Goal: Information Seeking & Learning: Understand process/instructions

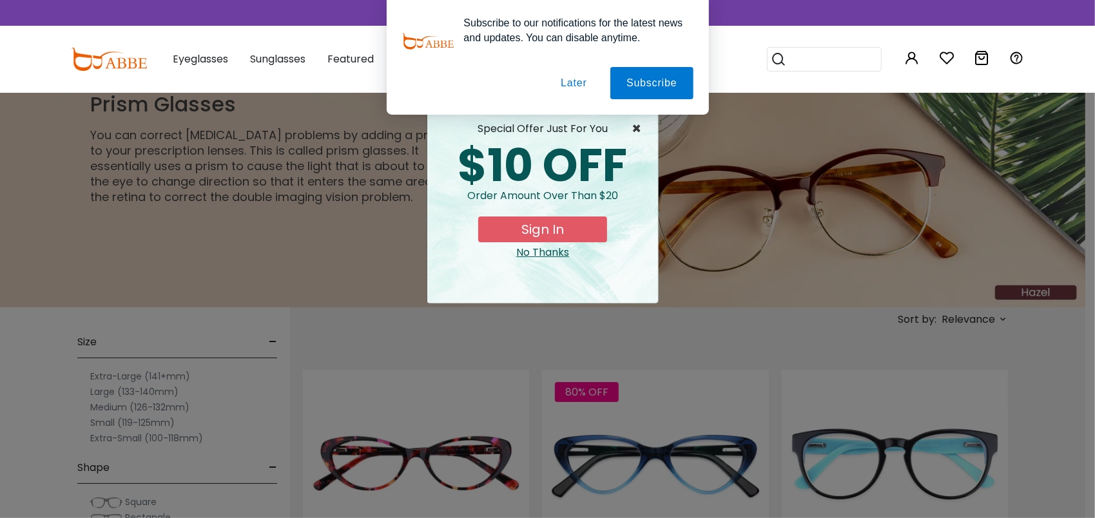
click at [635, 130] on span "×" at bounding box center [640, 128] width 16 height 15
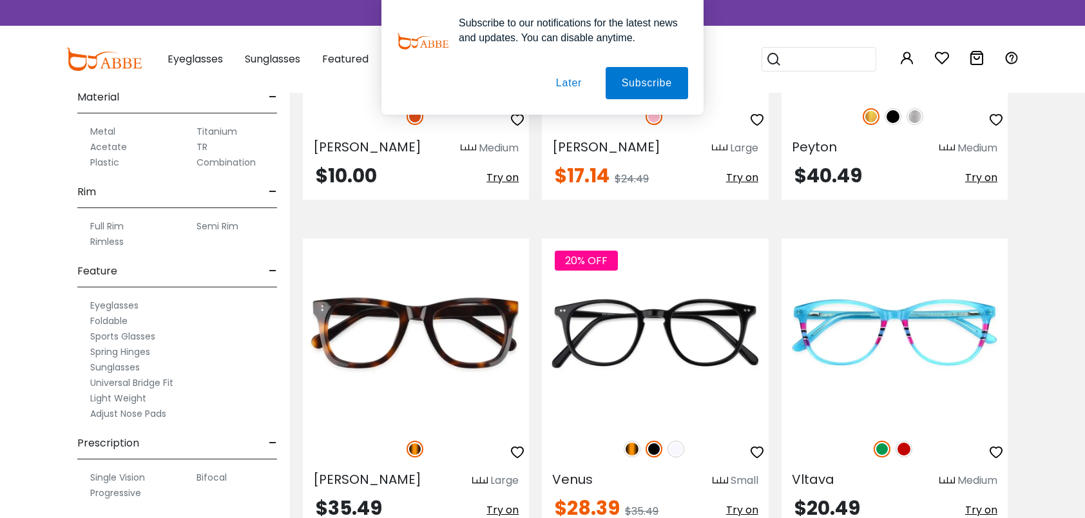
scroll to position [2835, 0]
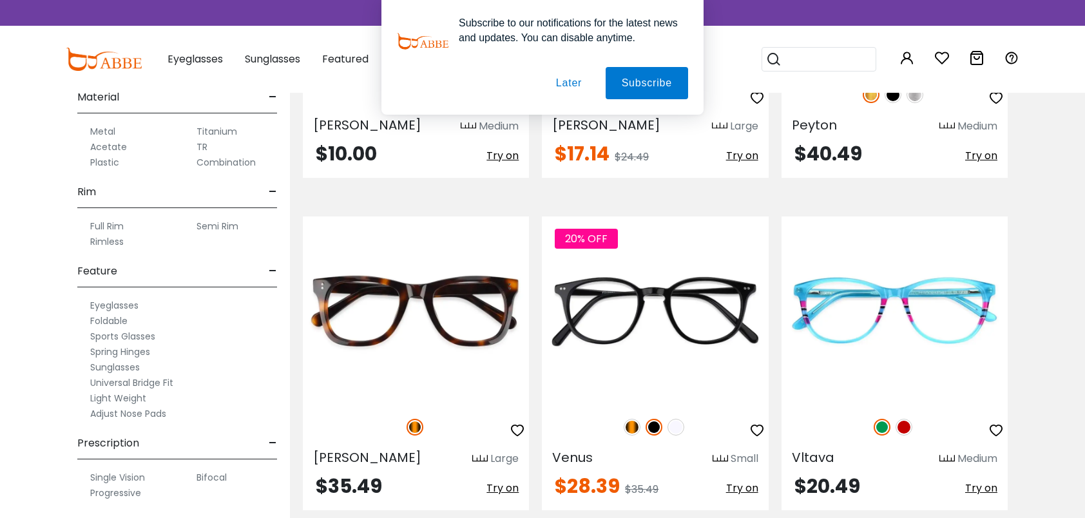
click at [116, 443] on span "Prescription" at bounding box center [108, 443] width 62 height 31
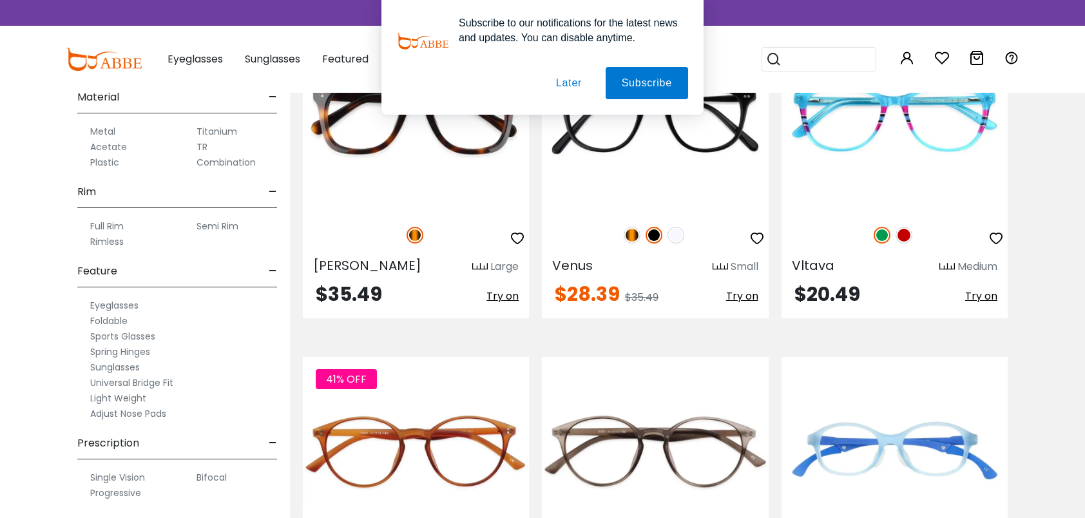
scroll to position [3029, 0]
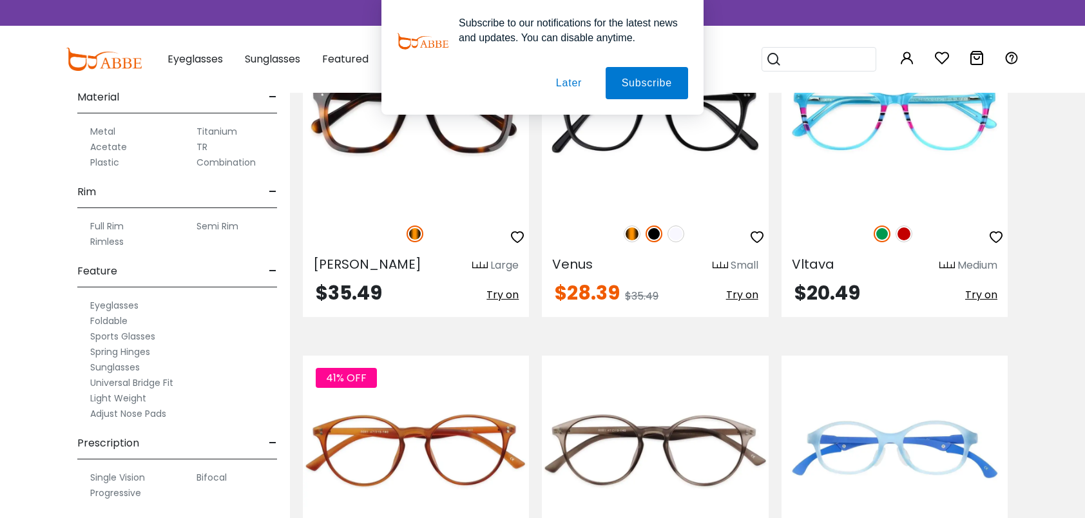
click at [205, 473] on label "Bifocal" at bounding box center [212, 477] width 30 height 15
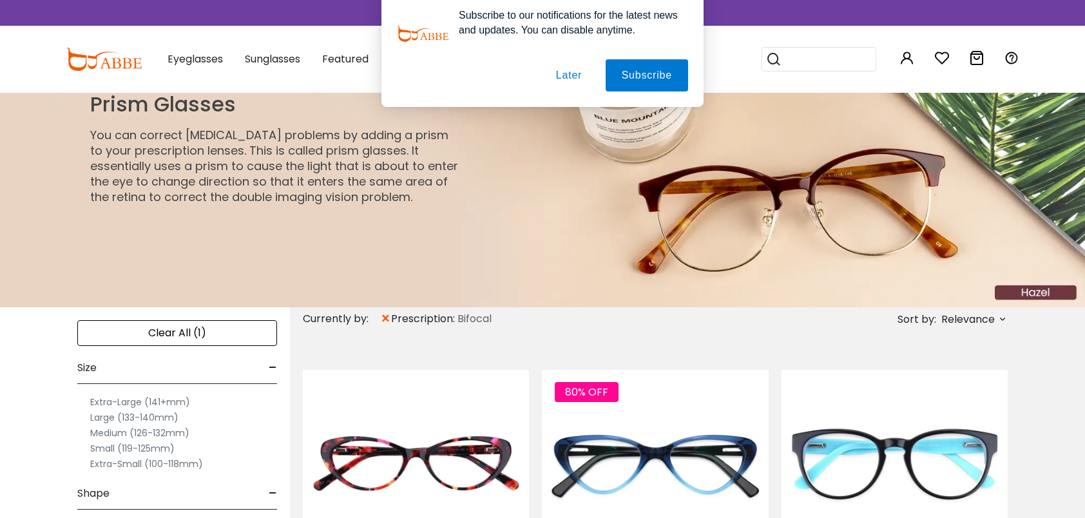
click at [570, 80] on button "Later" at bounding box center [569, 83] width 58 height 32
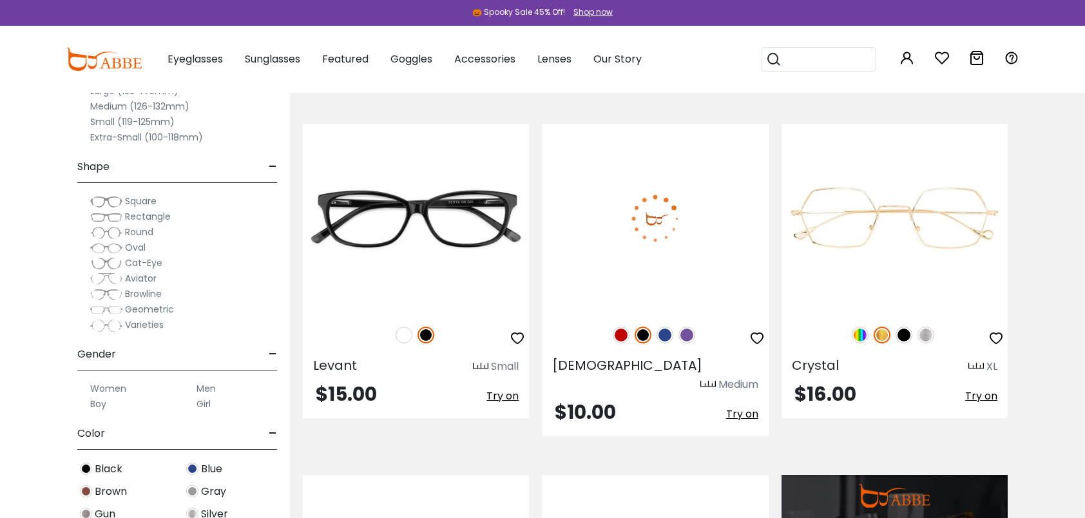
scroll to position [902, 0]
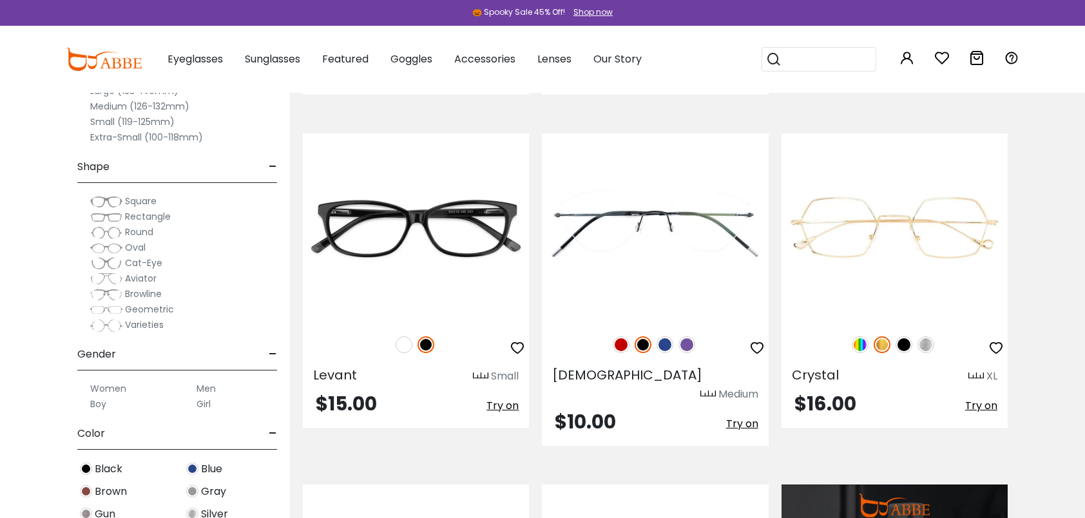
click at [142, 215] on span "Rectangle" at bounding box center [148, 216] width 46 height 13
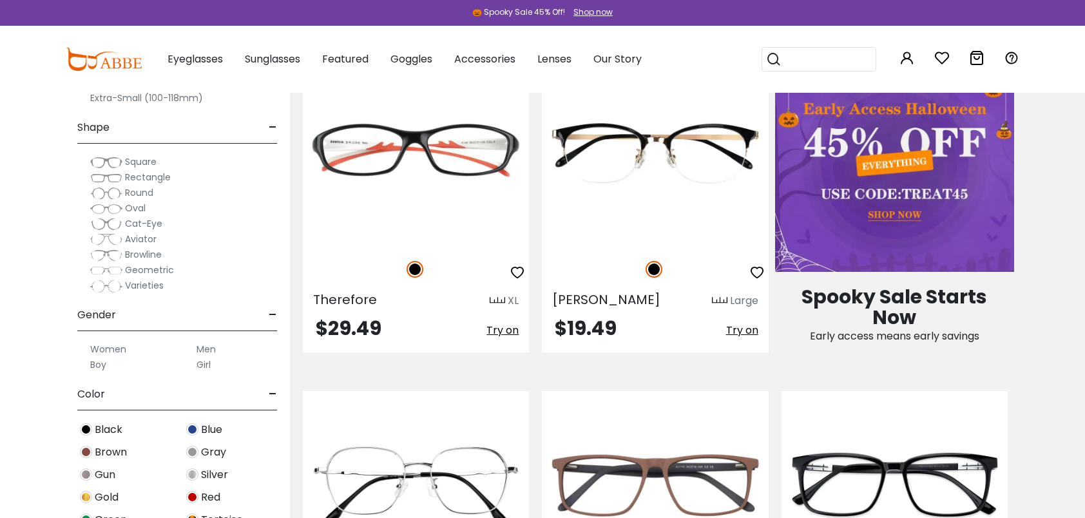
scroll to position [129, 0]
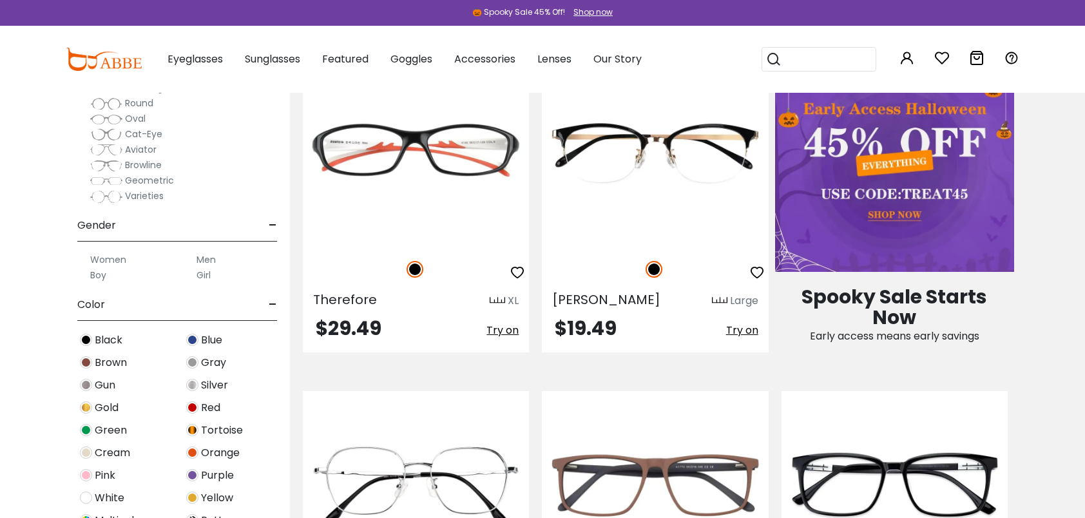
click at [199, 257] on label "Men" at bounding box center [206, 259] width 19 height 15
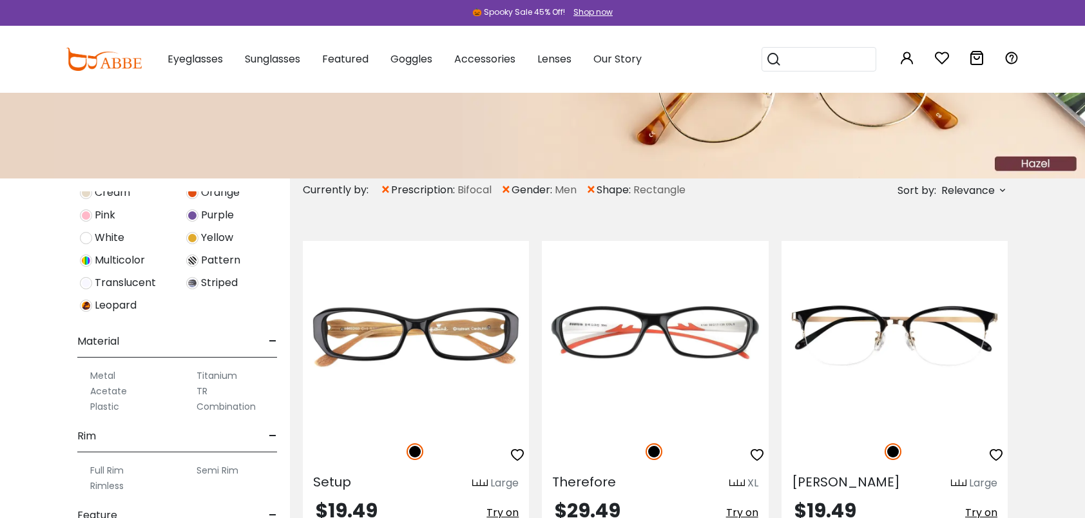
scroll to position [632, 0]
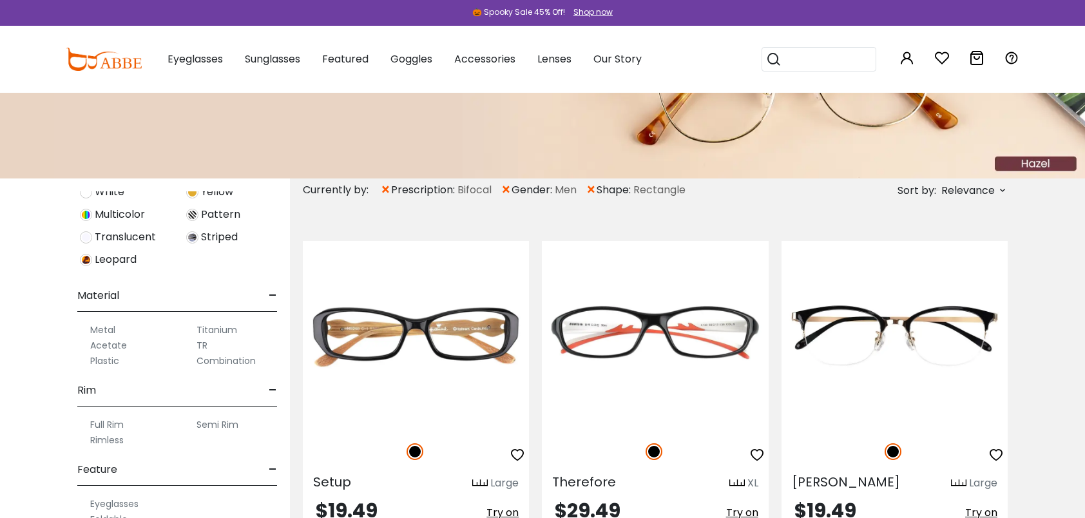
click at [111, 326] on label "Metal" at bounding box center [102, 329] width 25 height 15
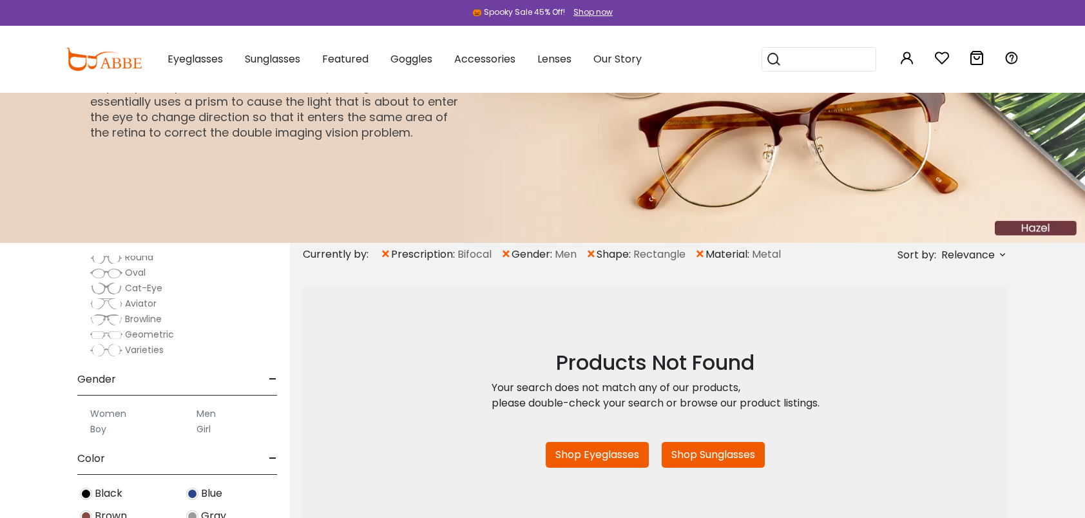
scroll to position [258, 0]
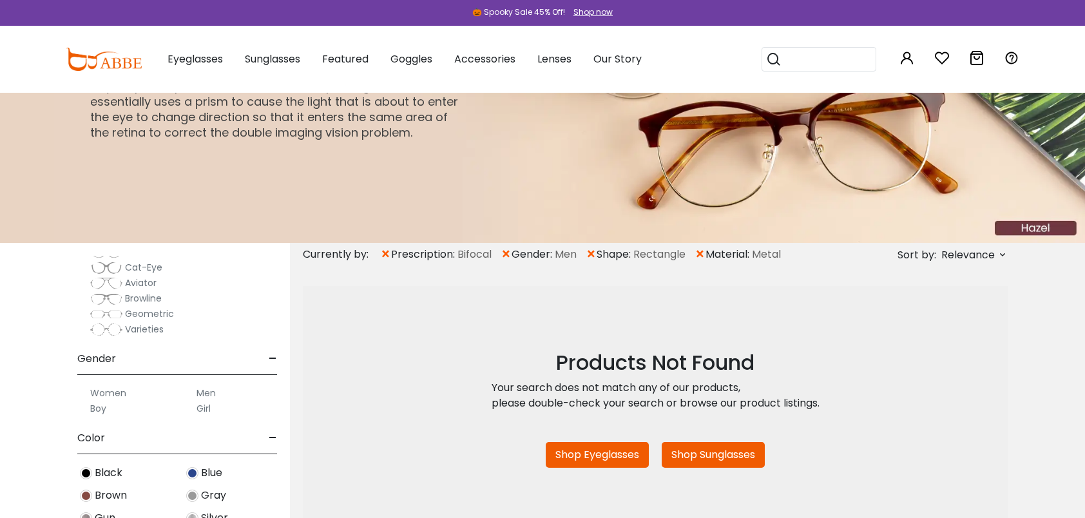
click at [203, 390] on label "Men" at bounding box center [206, 392] width 19 height 15
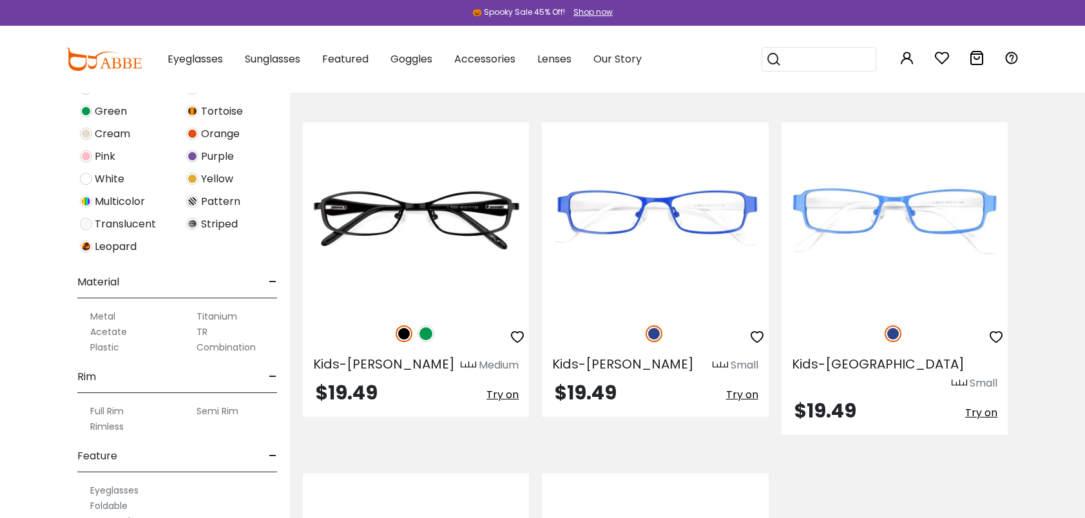
scroll to position [451, 0]
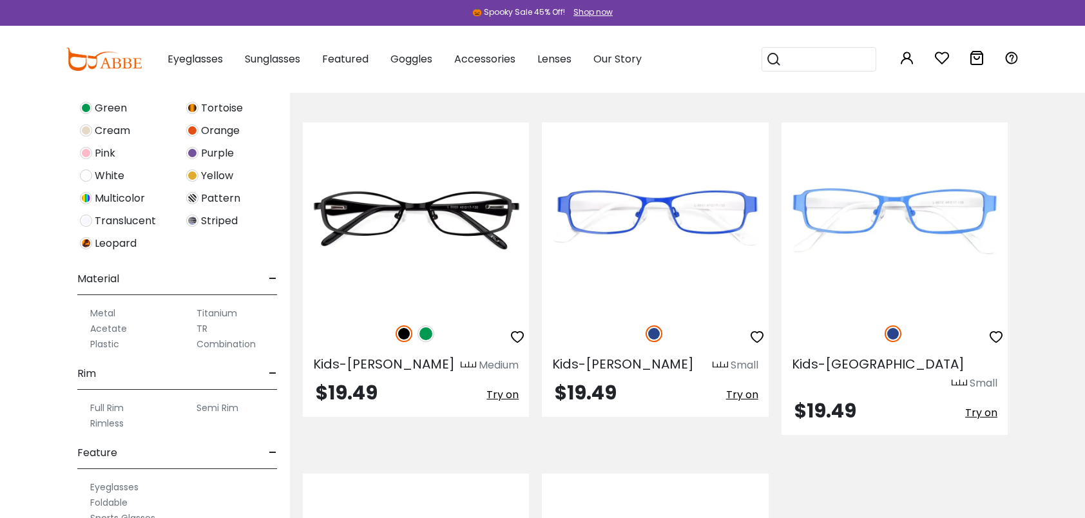
click at [111, 405] on label "Full Rim" at bounding box center [107, 407] width 34 height 15
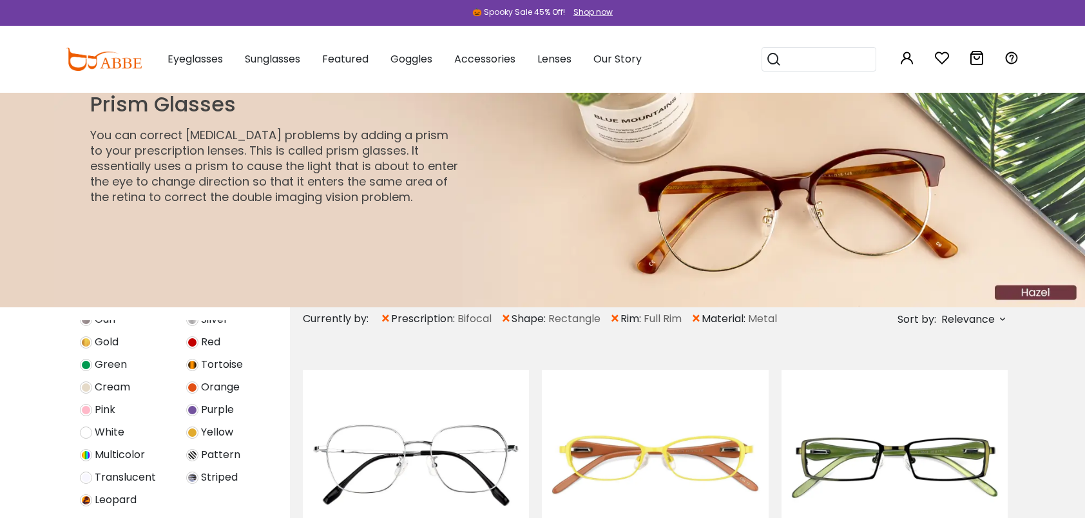
scroll to position [451, 0]
click at [192, 362] on img at bounding box center [192, 367] width 12 height 12
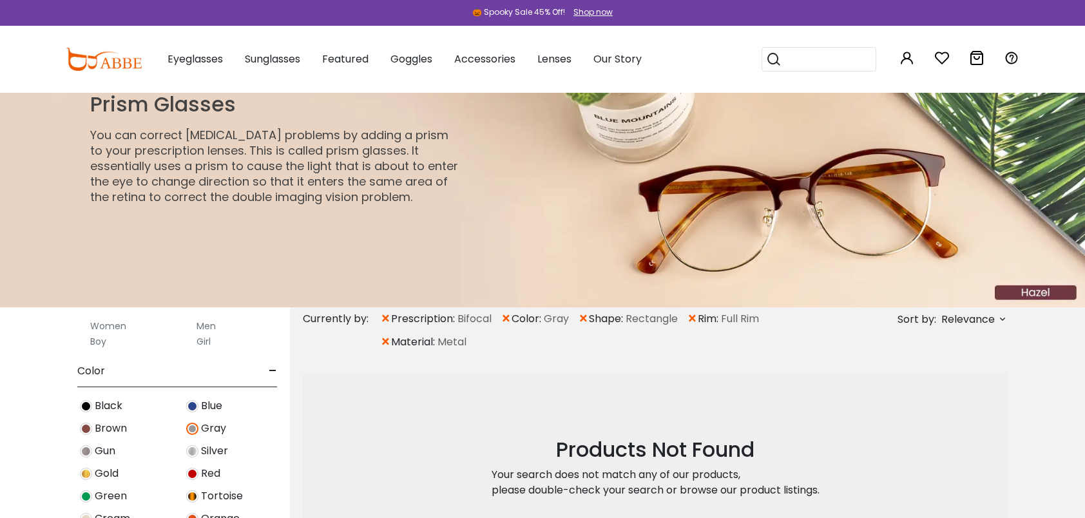
scroll to position [451, 0]
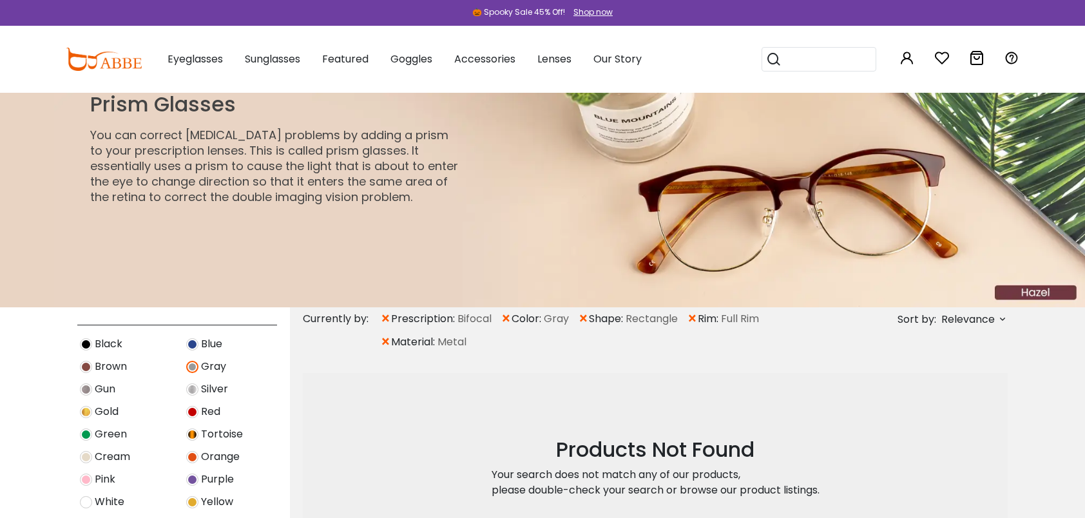
click at [191, 365] on img at bounding box center [192, 367] width 12 height 12
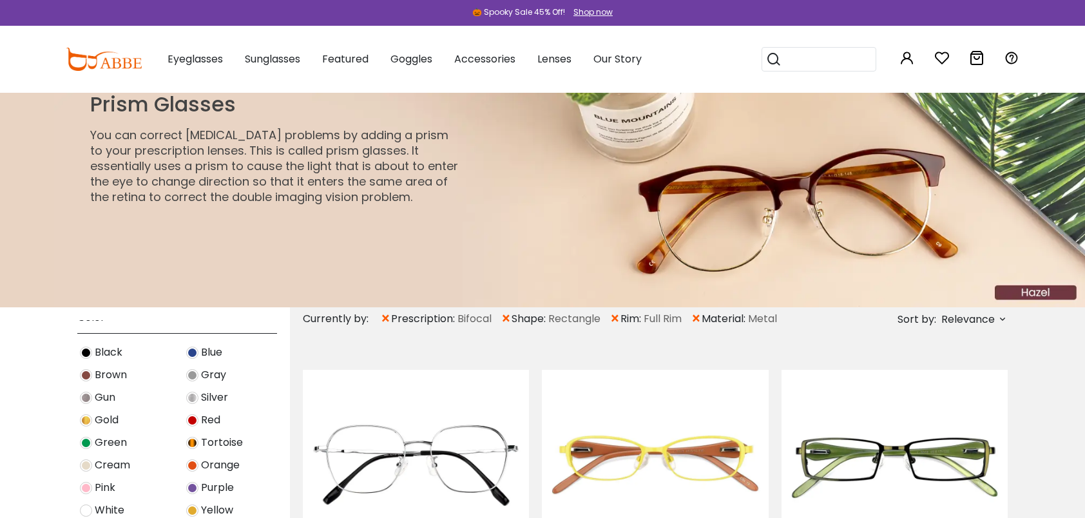
scroll to position [451, 0]
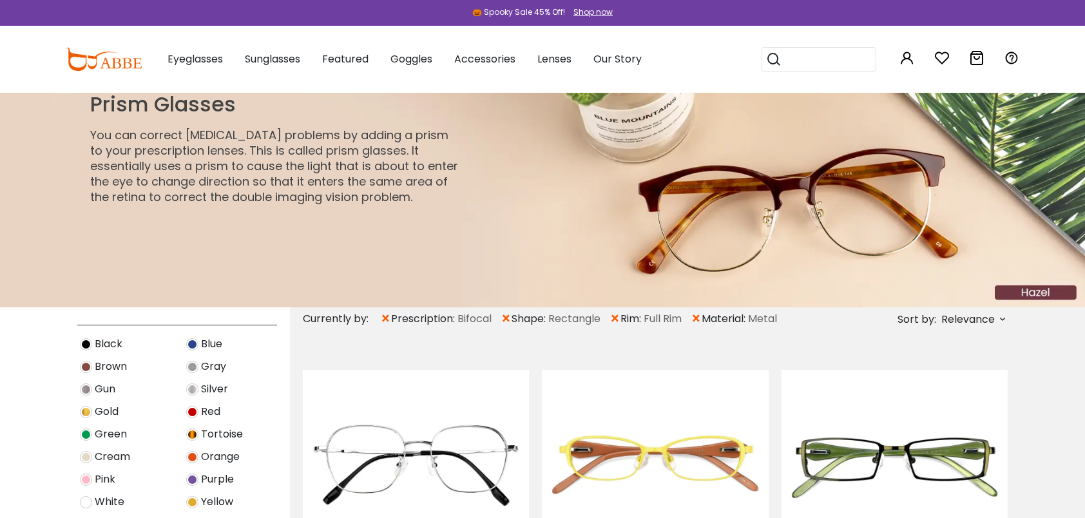
click at [88, 344] on img at bounding box center [86, 344] width 12 height 12
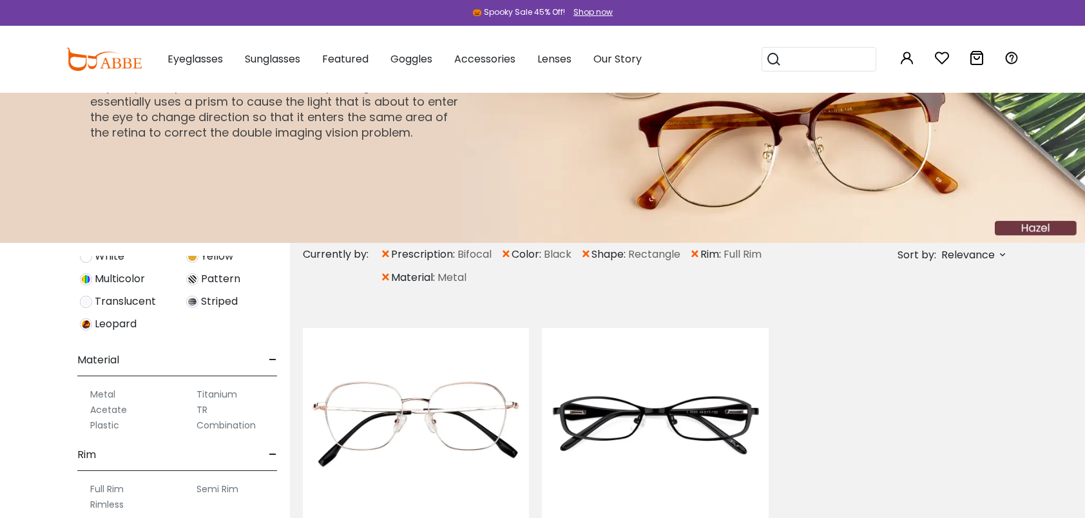
scroll to position [129, 0]
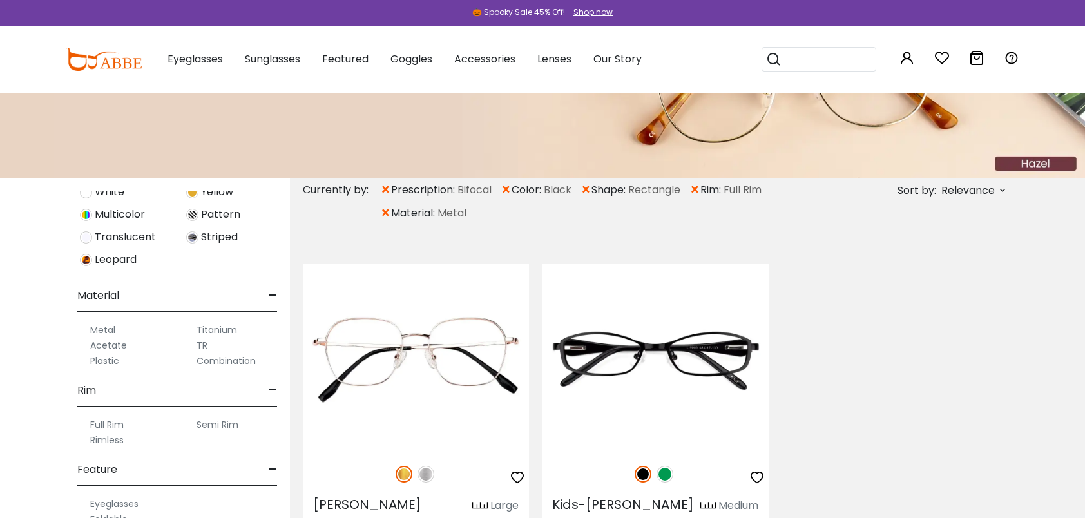
click at [104, 420] on label "Full Rim" at bounding box center [107, 424] width 34 height 15
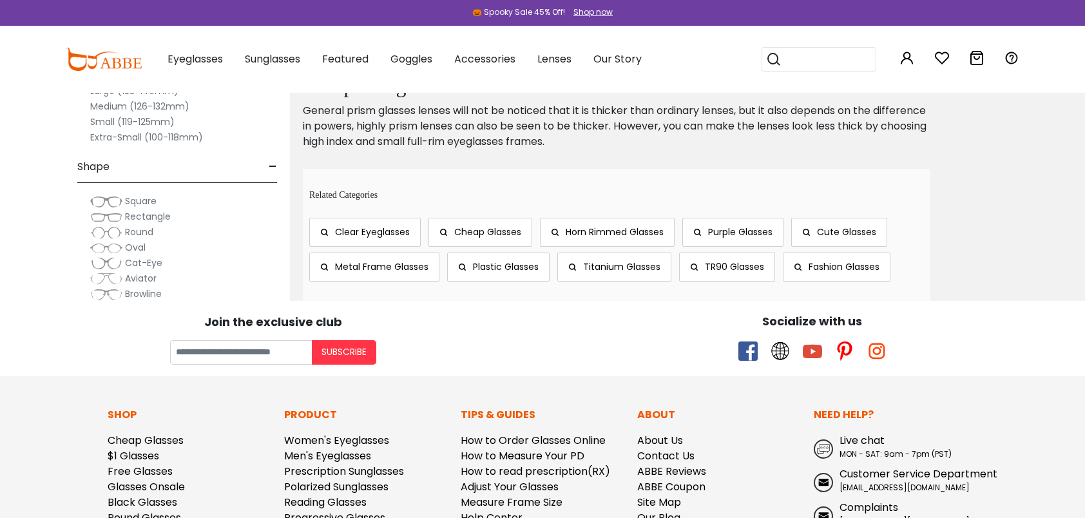
scroll to position [967, 0]
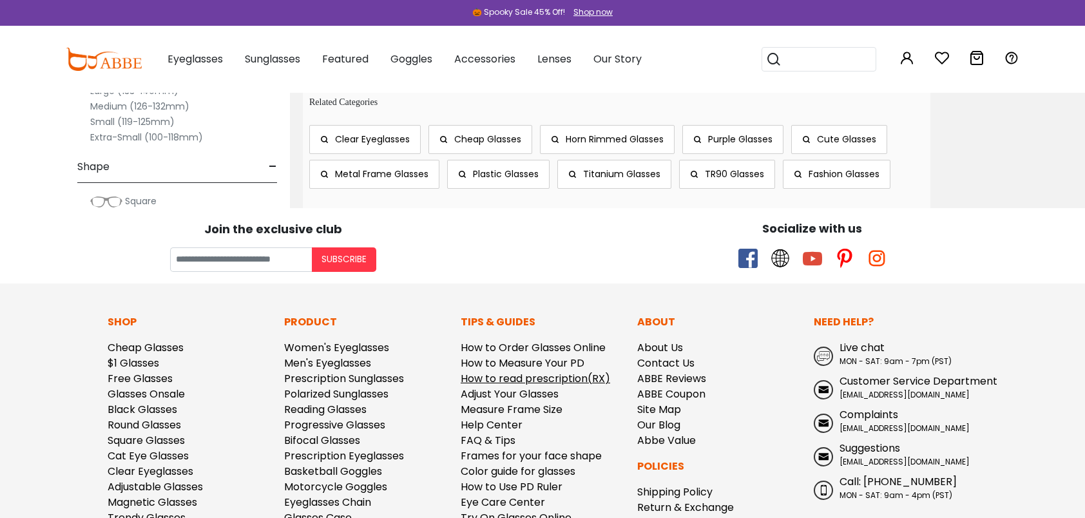
click at [566, 375] on link "How to read prescription(RX)" at bounding box center [536, 378] width 150 height 15
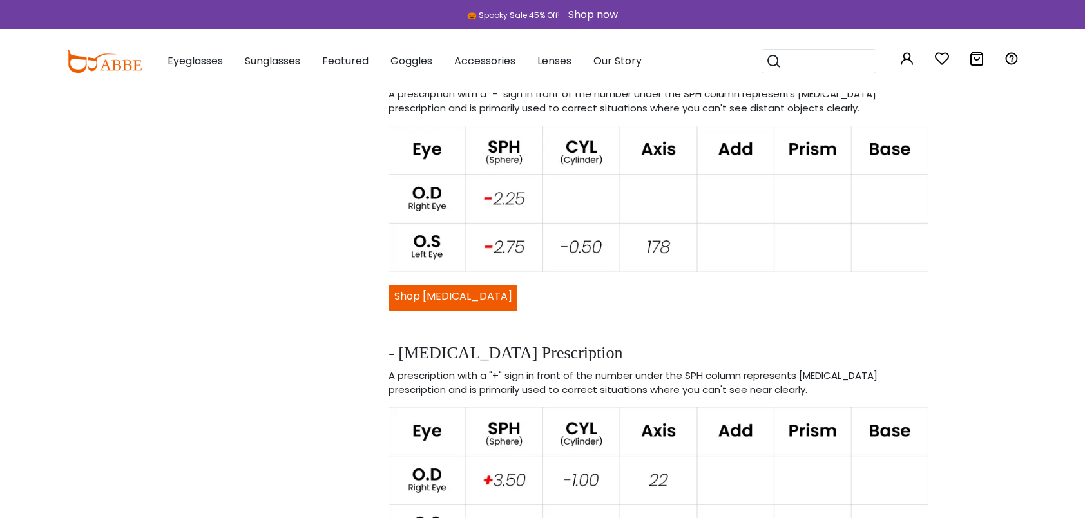
scroll to position [967, 0]
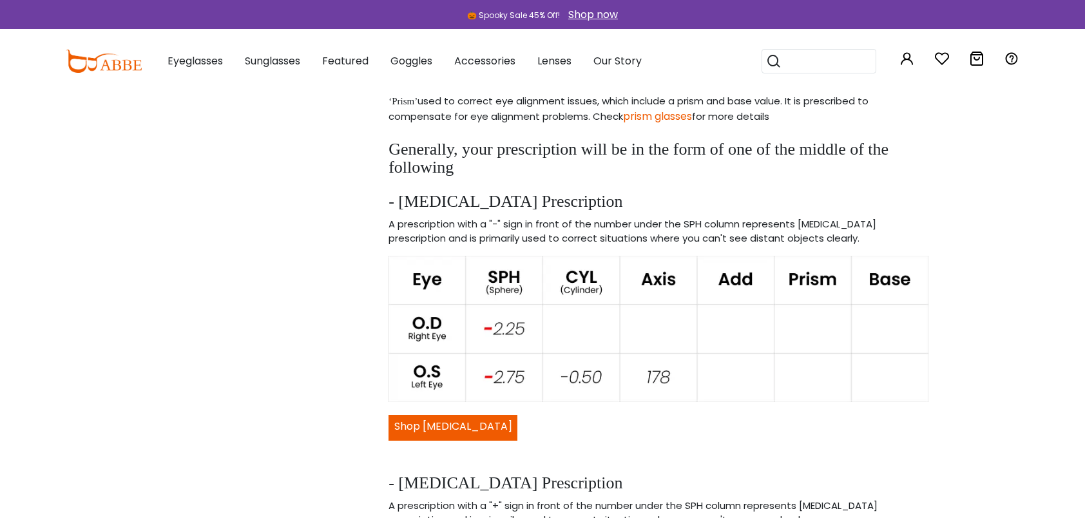
click at [681, 117] on link "prism glasses" at bounding box center [657, 116] width 69 height 15
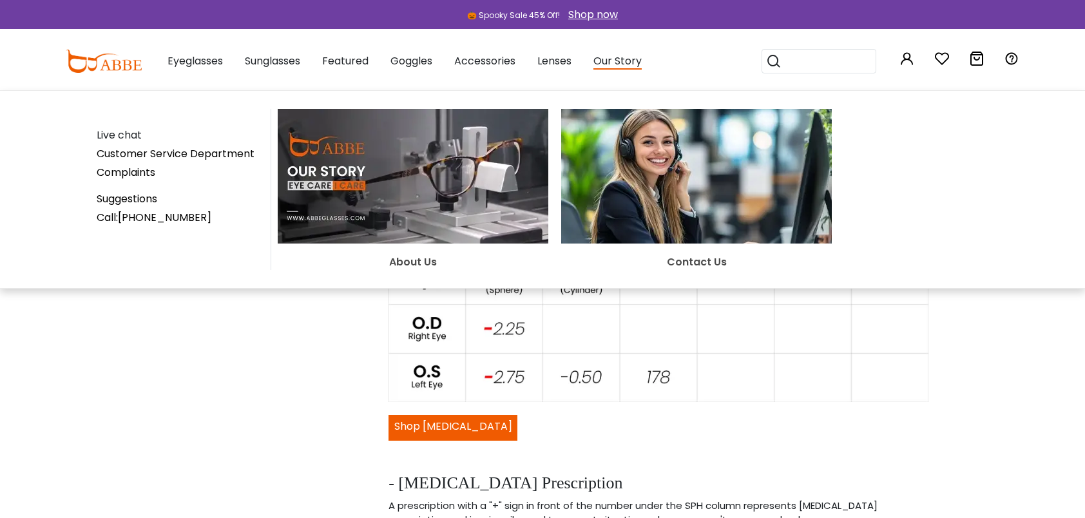
click at [628, 67] on span "Our Story" at bounding box center [618, 61] width 48 height 16
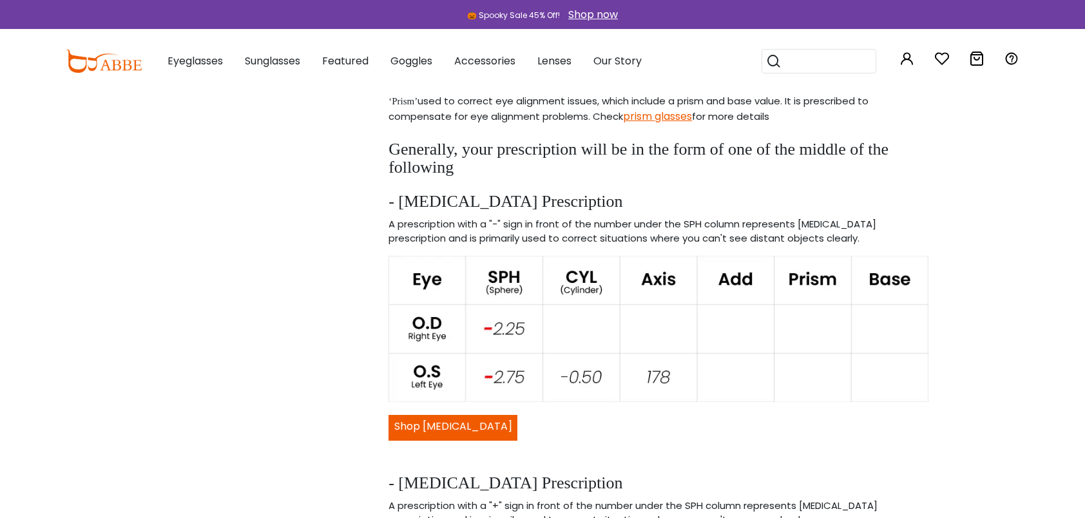
click at [621, 60] on span "Our Story" at bounding box center [618, 60] width 48 height 15
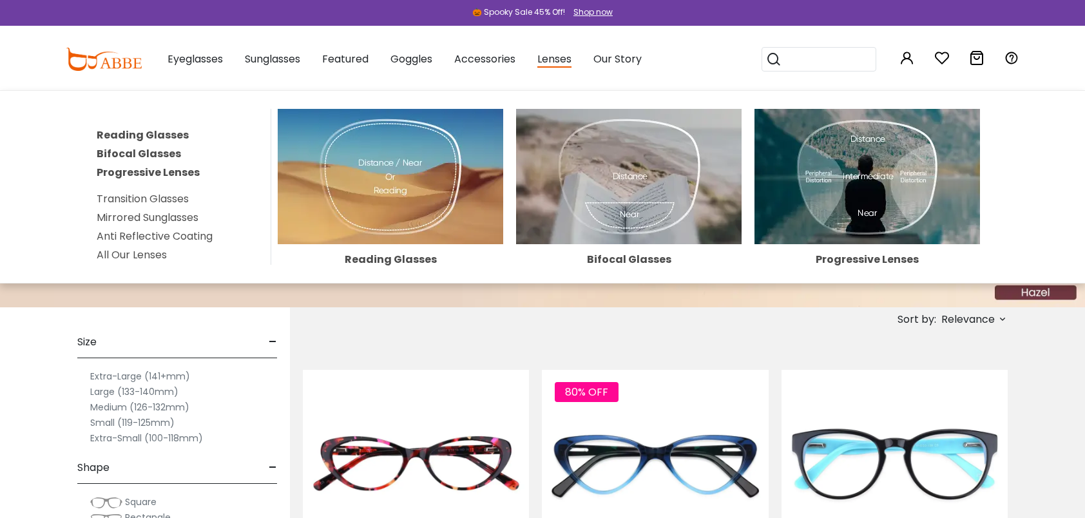
click at [555, 61] on span "Lenses" at bounding box center [554, 60] width 34 height 16
